Goal: Task Accomplishment & Management: Use online tool/utility

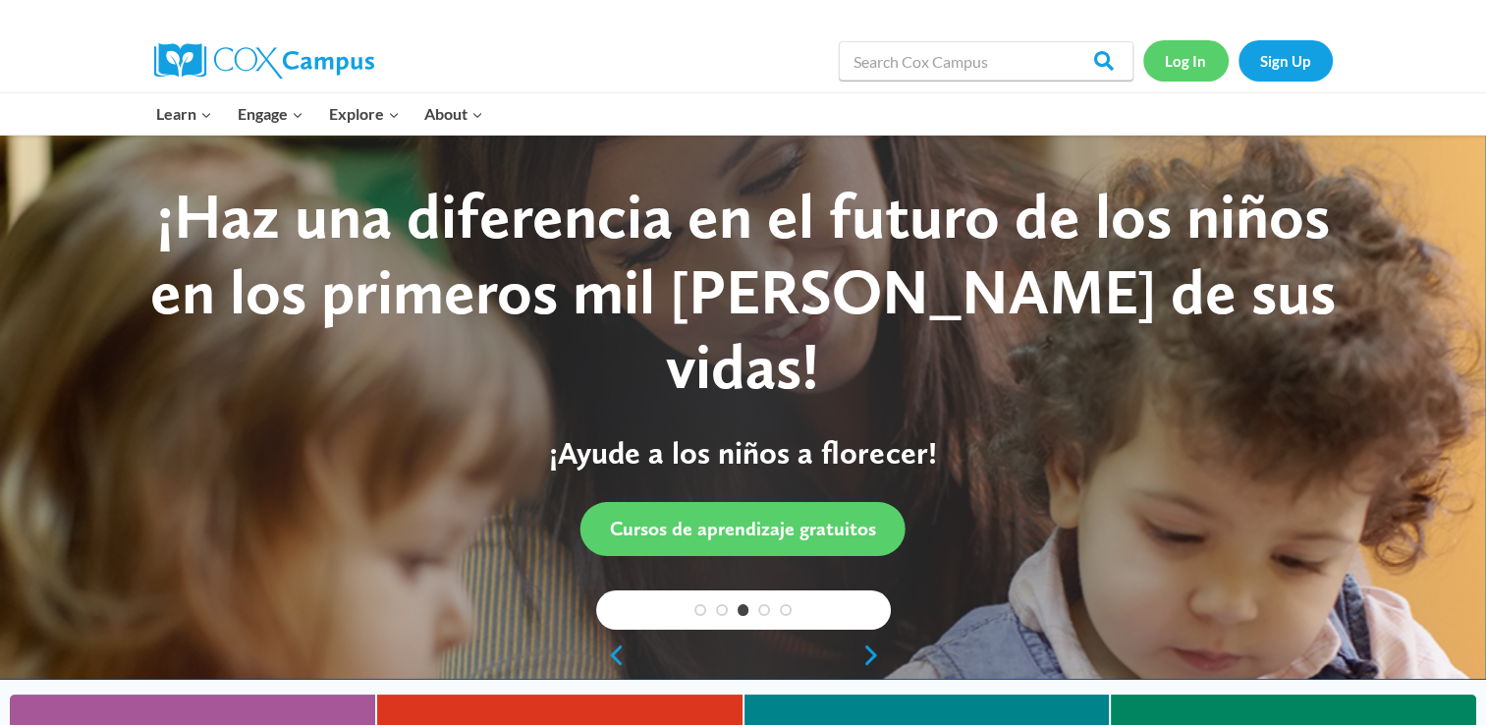
click at [1184, 57] on link "Log In" at bounding box center [1185, 60] width 85 height 40
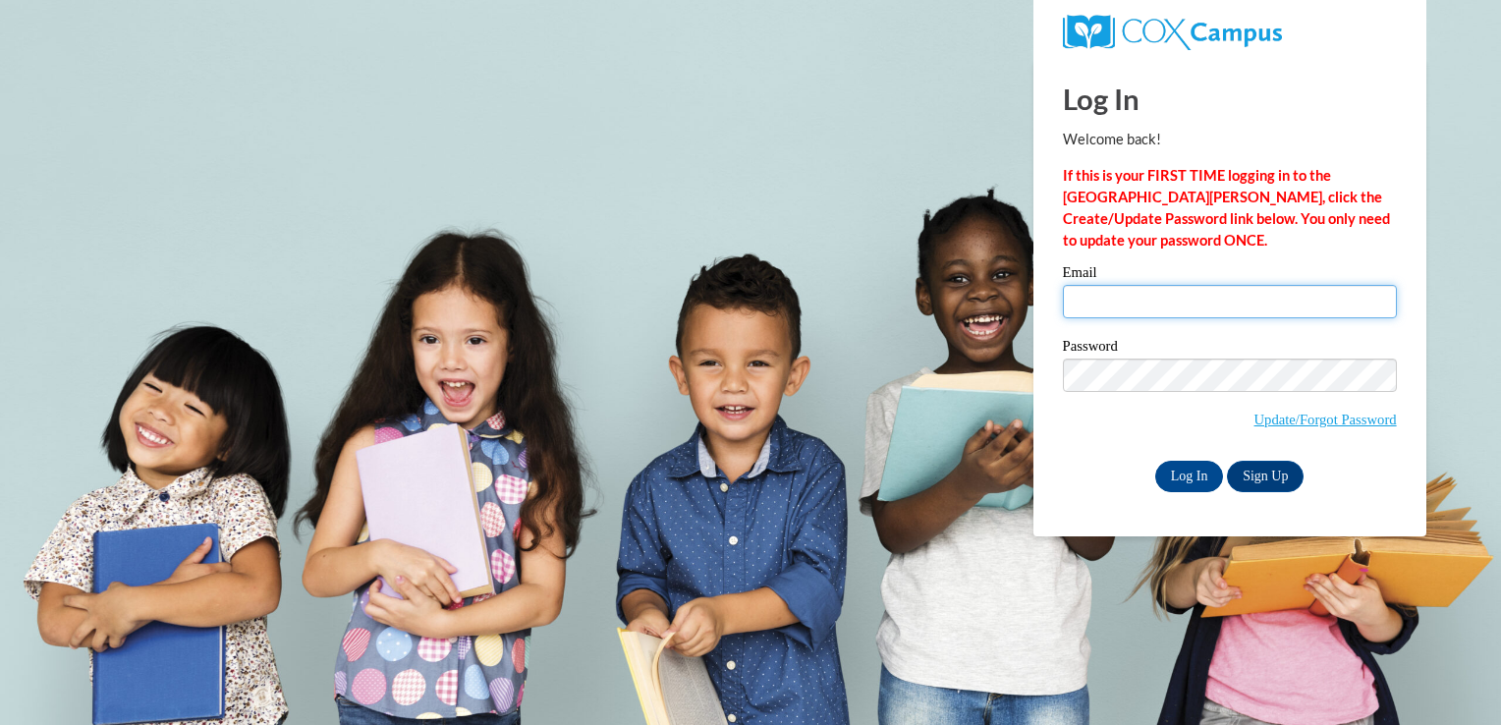
click at [1170, 306] on input "Email" at bounding box center [1230, 301] width 334 height 33
type input "[EMAIL_ADDRESS][DOMAIN_NAME]"
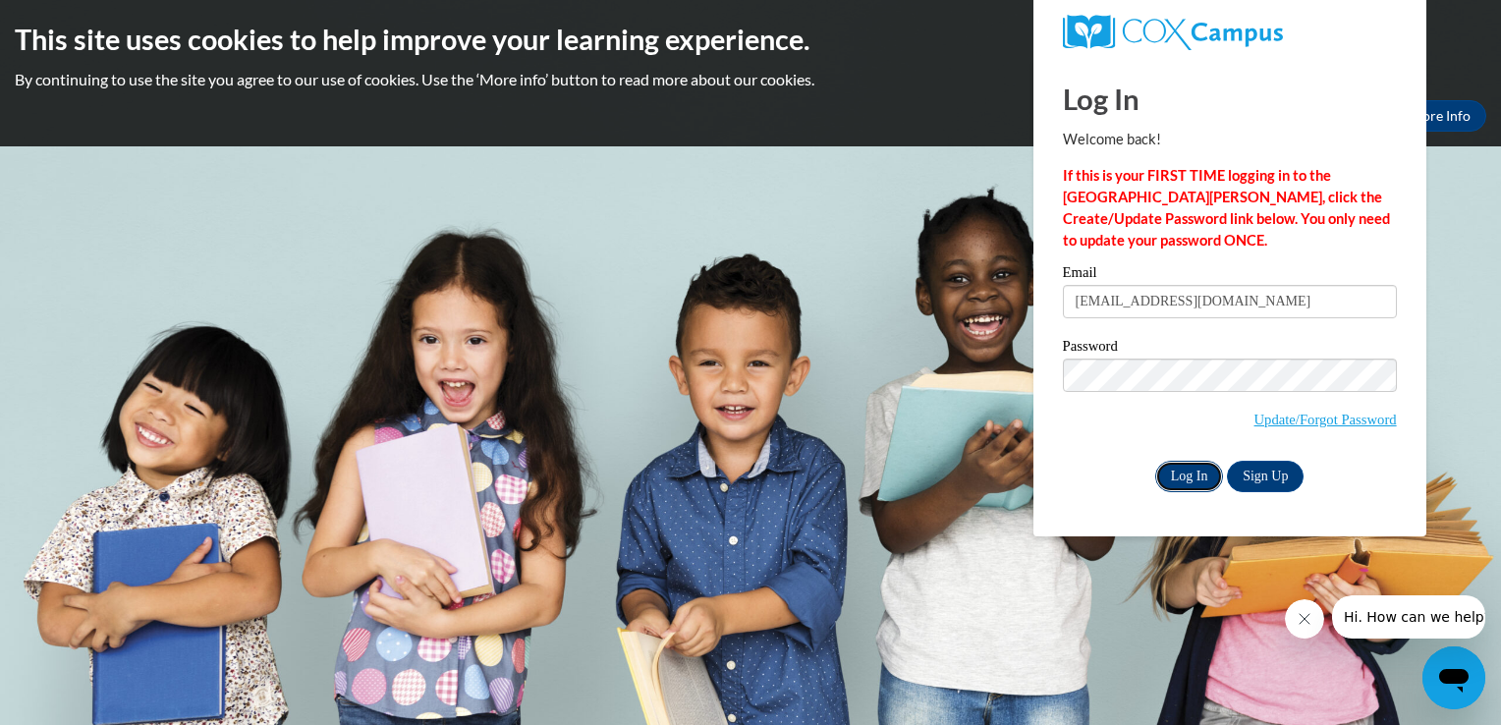
click at [1172, 472] on input "Log In" at bounding box center [1189, 476] width 69 height 31
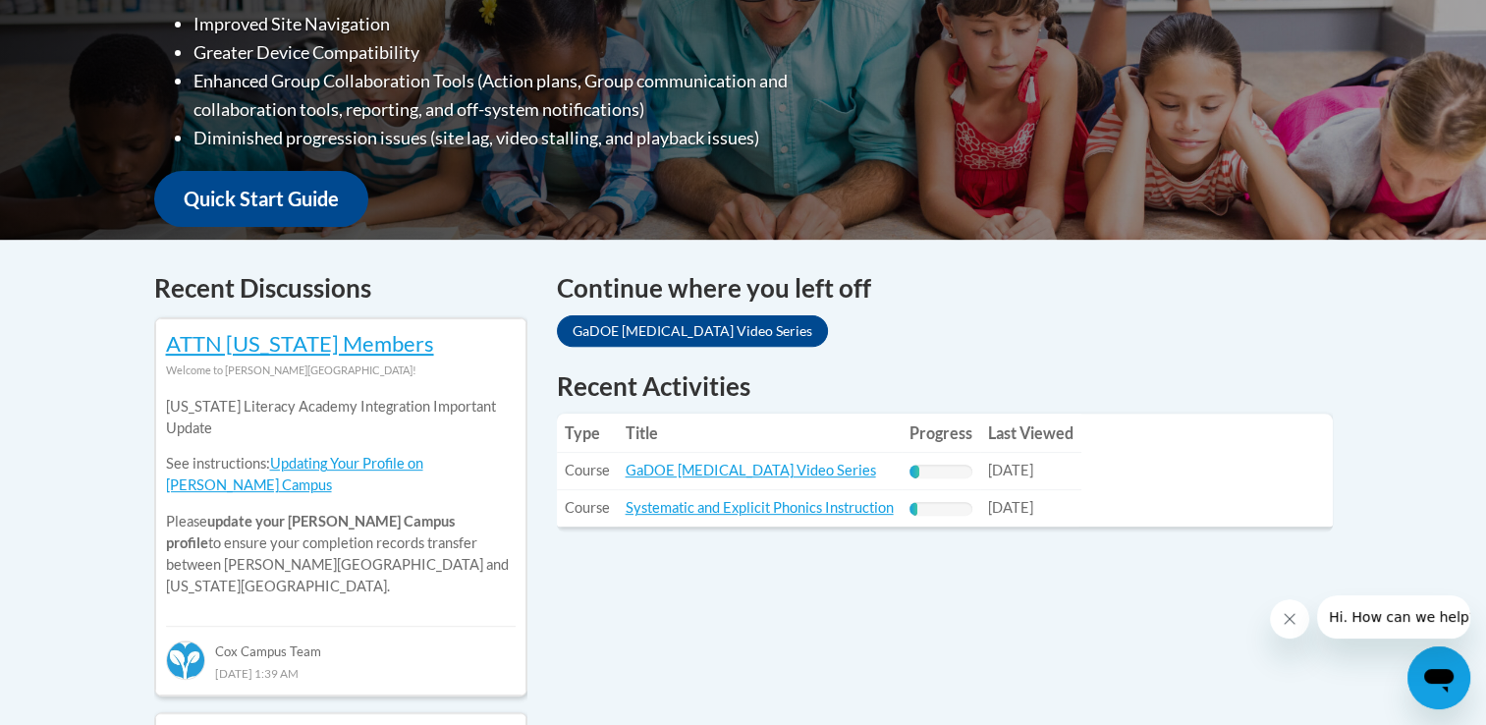
scroll to position [655, 0]
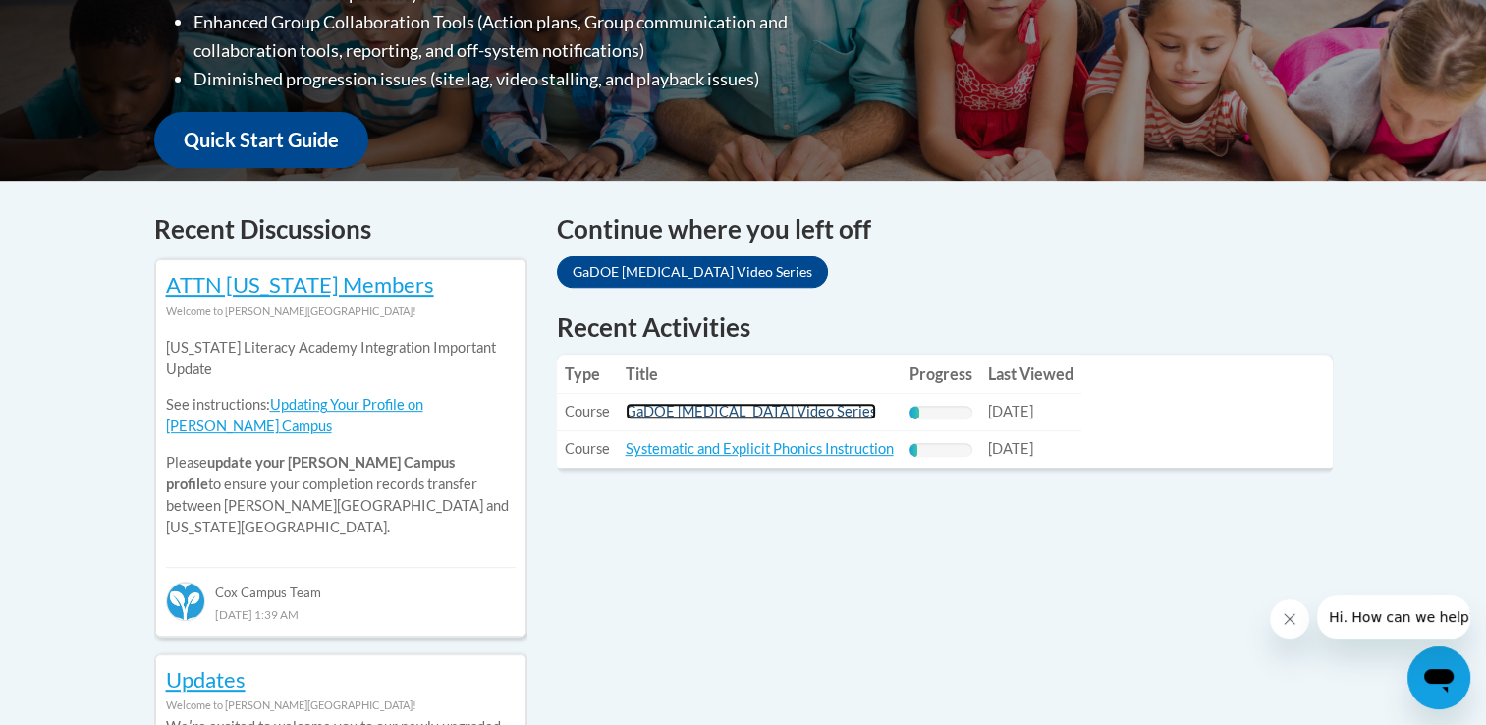
click at [772, 409] on link "GaDOE [MEDICAL_DATA] Video Series" at bounding box center [751, 411] width 250 height 17
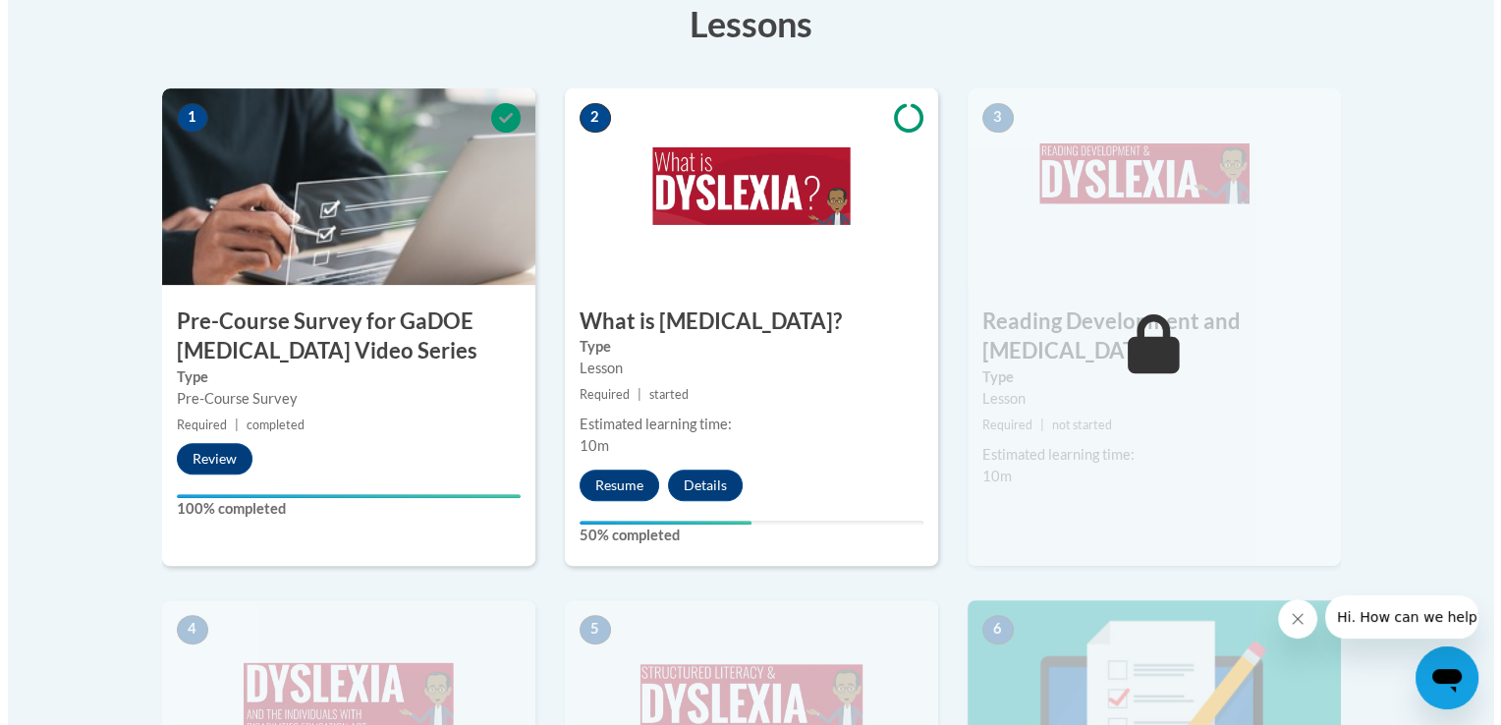
scroll to position [604, 0]
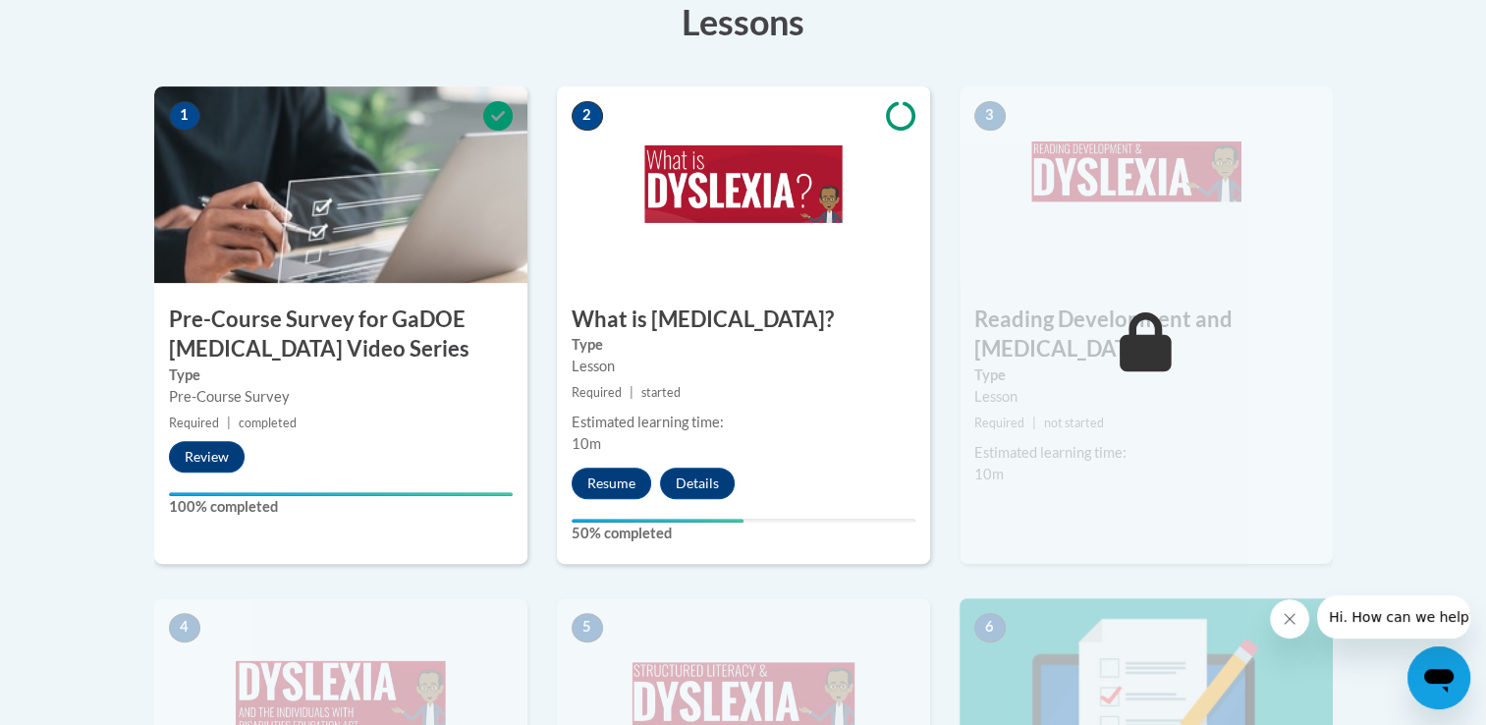
click at [776, 466] on div "2 What is Dyslexia? Type Lesson Required | started Estimated learning time: 10m…" at bounding box center [743, 324] width 373 height 477
click at [614, 476] on button "Resume" at bounding box center [612, 482] width 80 height 31
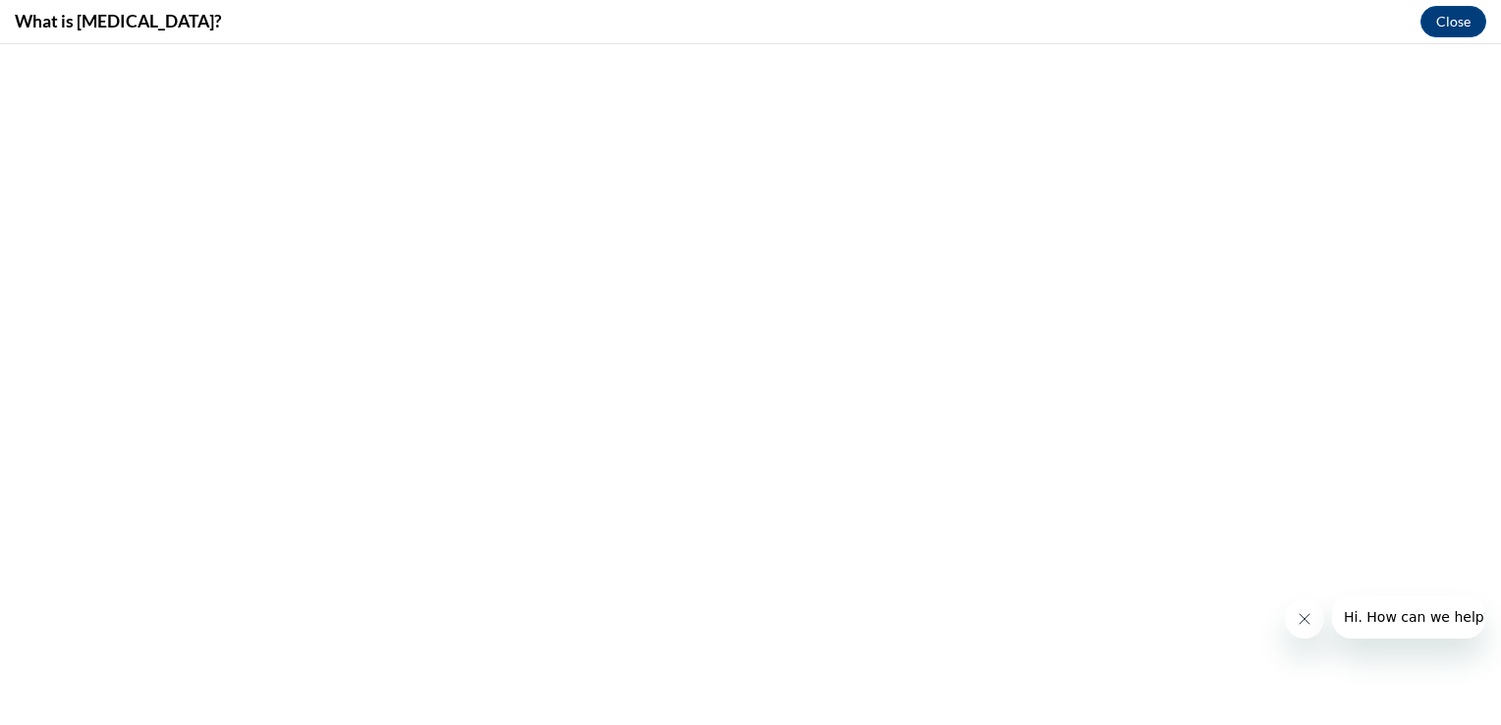
click at [1305, 617] on icon "Close message from company" at bounding box center [1303, 619] width 16 height 16
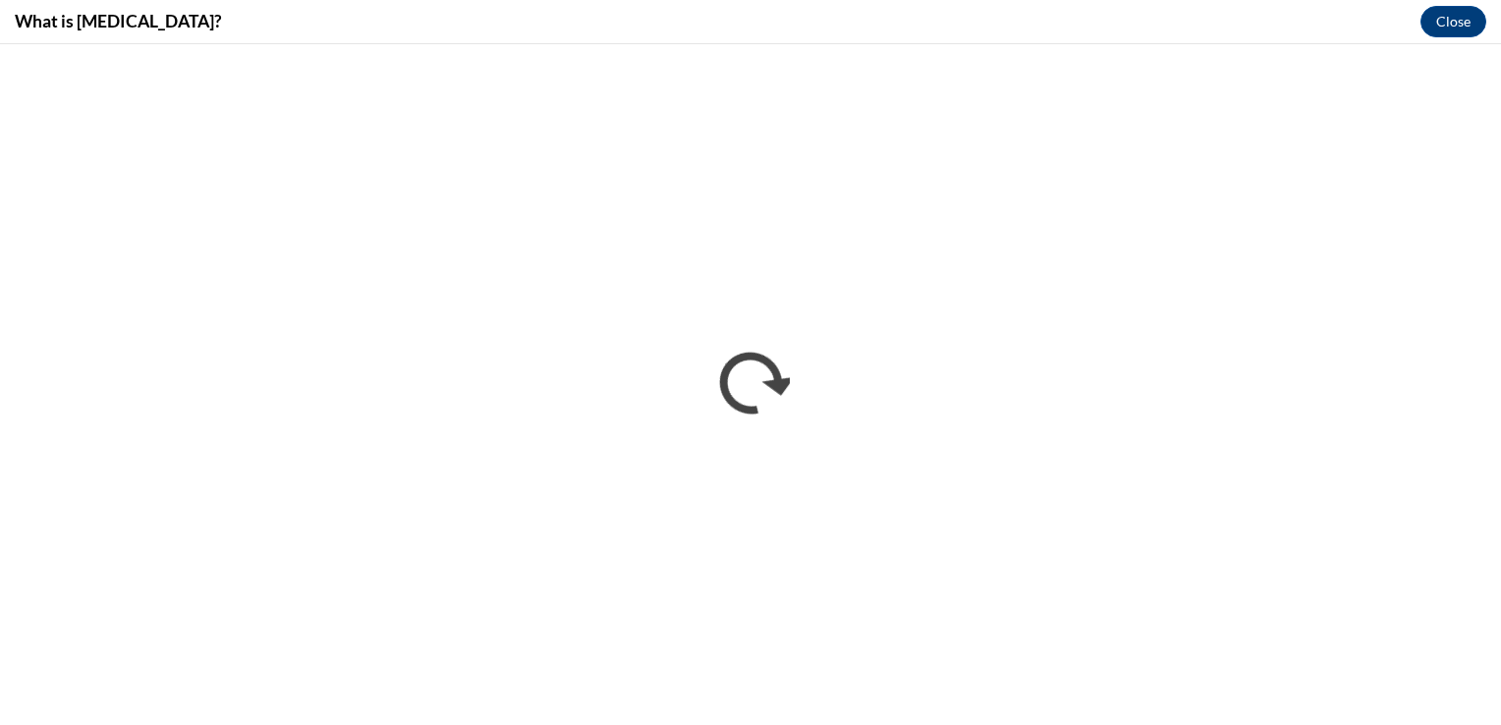
scroll to position [0, 0]
